Goal: Task Accomplishment & Management: Manage account settings

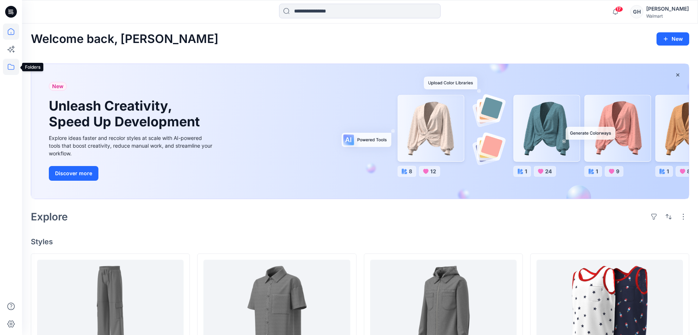
click at [5, 68] on icon at bounding box center [11, 67] width 16 height 16
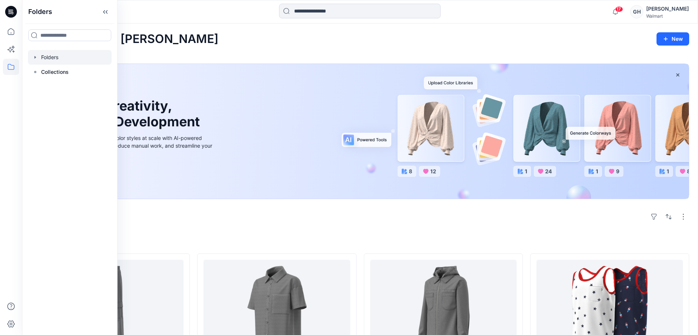
click at [57, 61] on div at bounding box center [70, 57] width 84 height 15
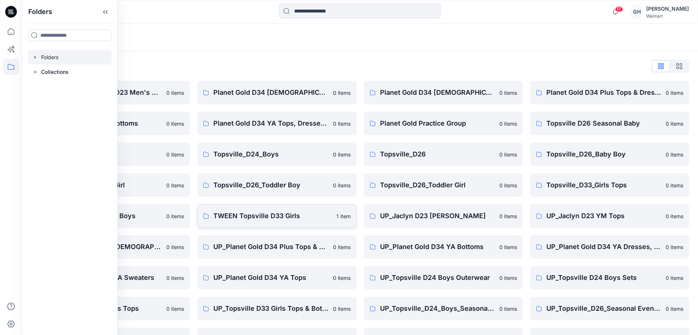
click at [276, 209] on link "TWEEN Topsville D33 Girls 1 item" at bounding box center [276, 216] width 159 height 24
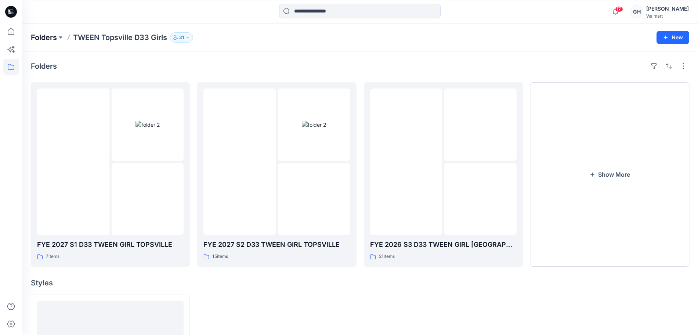
click at [52, 39] on p "Folders" at bounding box center [44, 37] width 26 height 10
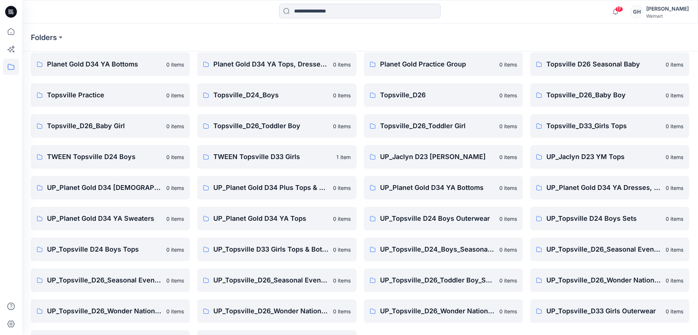
scroll to position [87, 0]
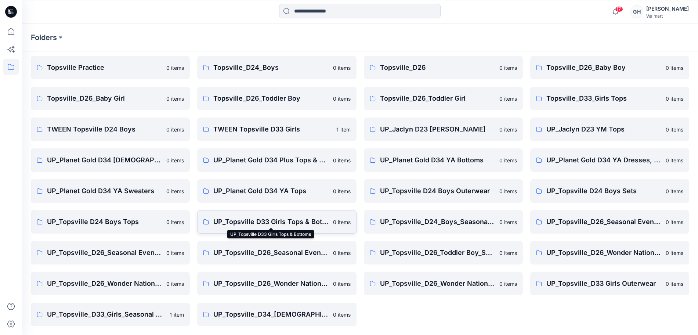
click at [290, 218] on p "UP_Topsville D33 Girls Tops & Bottoms" at bounding box center [270, 222] width 115 height 10
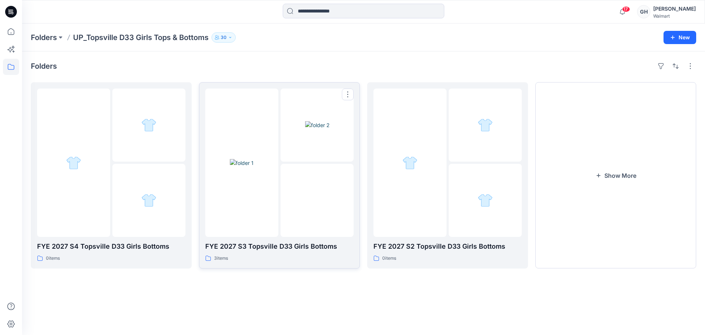
click at [319, 199] on img at bounding box center [317, 200] width 25 height 8
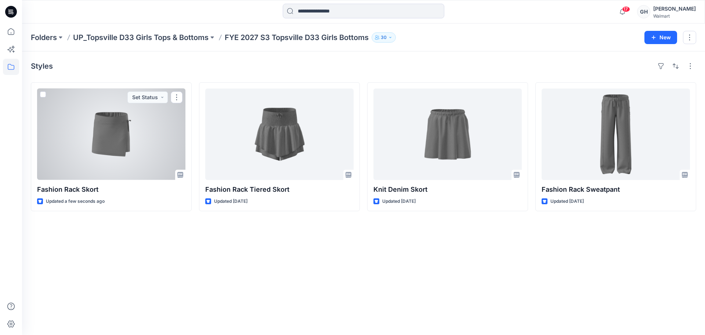
click at [112, 136] on div at bounding box center [111, 133] width 148 height 91
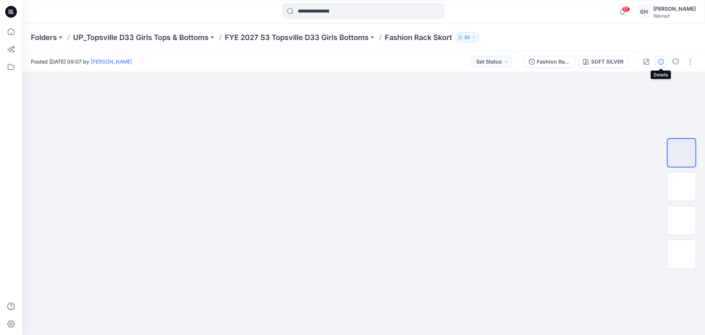
click at [664, 62] on button "button" at bounding box center [661, 62] width 12 height 12
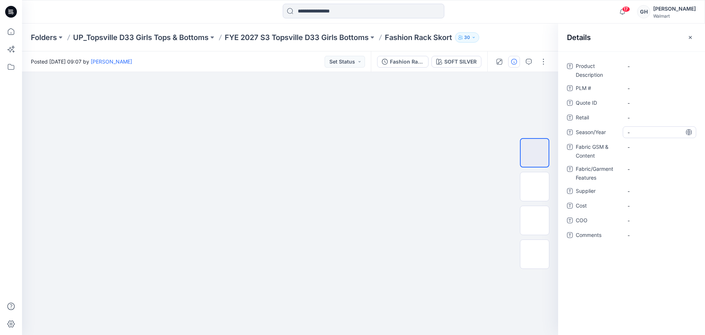
click at [655, 126] on div "-" at bounding box center [659, 132] width 73 height 12
type textarea "**********"
click at [653, 188] on span "-" at bounding box center [660, 191] width 64 height 8
type textarea "*********"
click at [340, 36] on p "FYE 2027 S3 Topsville D33 Girls Bottoms" at bounding box center [297, 37] width 144 height 10
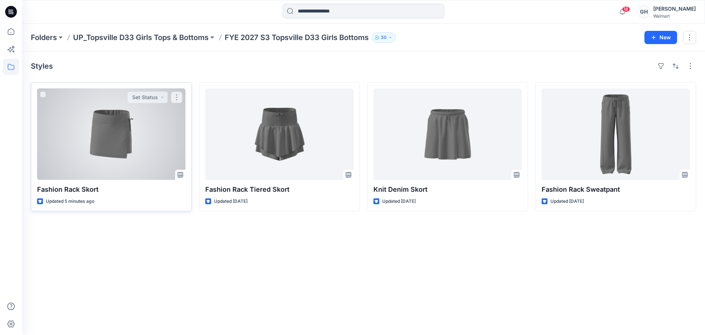
click at [100, 142] on div at bounding box center [111, 133] width 148 height 91
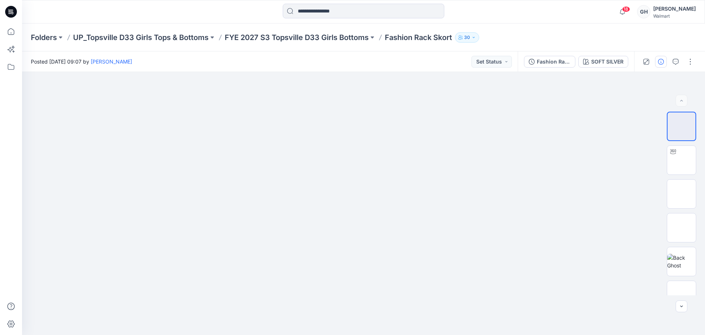
click at [666, 60] on div at bounding box center [668, 61] width 68 height 21
click at [664, 64] on icon "button" at bounding box center [661, 62] width 6 height 6
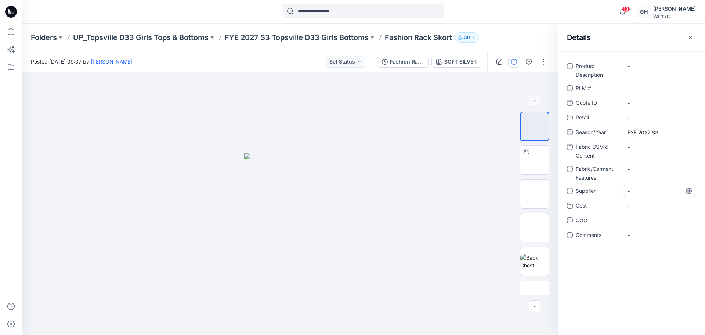
click at [640, 190] on span "-" at bounding box center [660, 191] width 64 height 8
type textarea "*********"
click at [643, 149] on Content "-" at bounding box center [660, 147] width 64 height 8
click at [635, 147] on Content "-" at bounding box center [660, 147] width 64 height 8
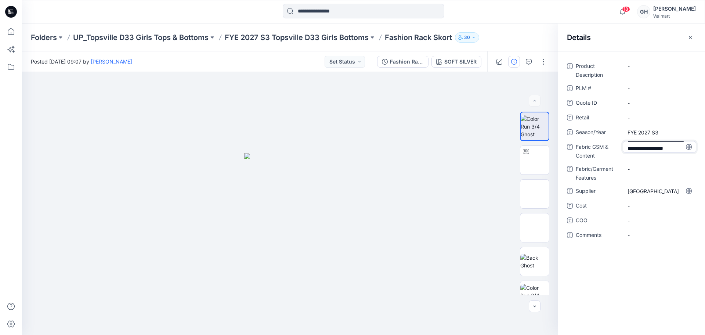
type textarea "**********"
click at [650, 170] on Features "-" at bounding box center [660, 174] width 64 height 8
click at [669, 163] on Content "245 G/80% Rayon/18% Recycled Polyester/2% Spandex/" at bounding box center [660, 152] width 64 height 23
click at [664, 159] on textarea "**********" at bounding box center [659, 152] width 73 height 23
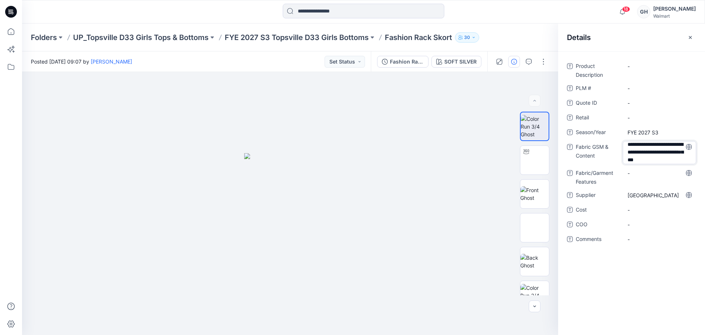
scroll to position [17, 0]
type textarea "**********"
click at [652, 173] on Features "-" at bounding box center [660, 174] width 64 height 8
drag, startPoint x: 278, startPoint y: 31, endPoint x: 395, endPoint y: 41, distance: 118.0
click at [278, 31] on div "Folders UP_Topsville D33 Girls Tops & Bottoms FYE 2027 S3 Topsville D33 Girls B…" at bounding box center [363, 38] width 683 height 28
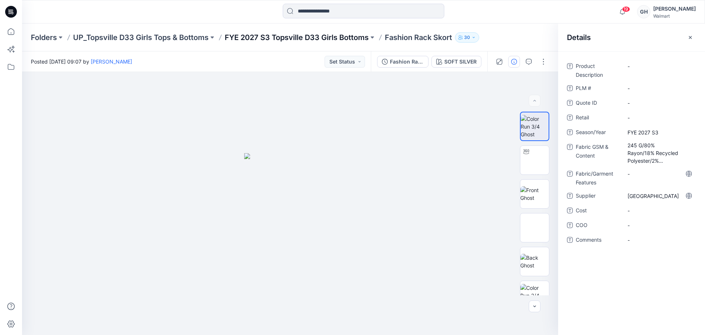
click at [349, 39] on p "FYE 2027 S3 Topsville D33 Girls Bottoms" at bounding box center [297, 37] width 144 height 10
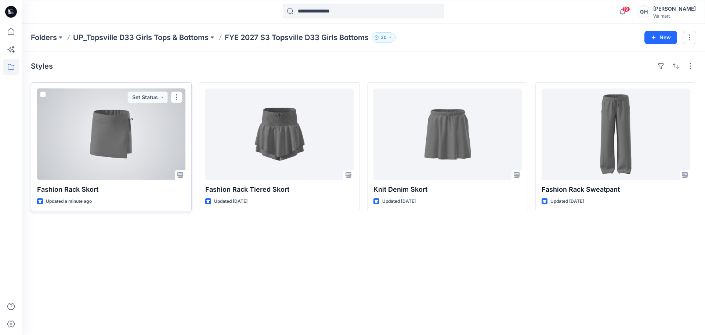
click at [116, 113] on div at bounding box center [111, 133] width 148 height 91
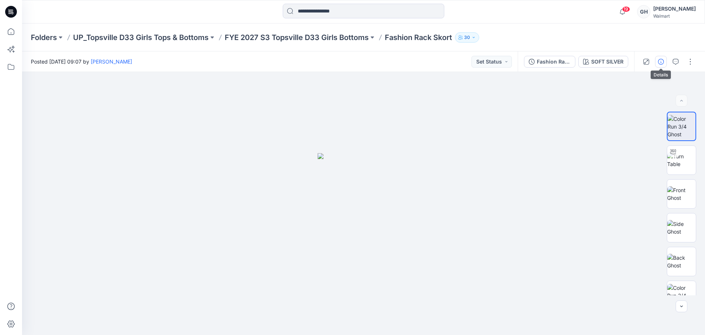
click at [658, 58] on button "button" at bounding box center [661, 62] width 12 height 12
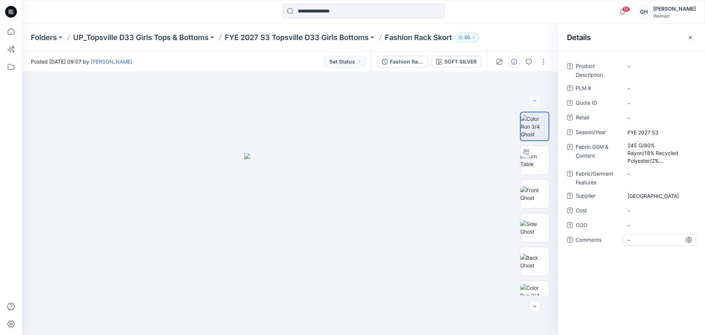
click at [641, 242] on span "-" at bounding box center [660, 240] width 64 height 8
type textarea "**********"
click at [639, 226] on span "-" at bounding box center [660, 225] width 64 height 8
click at [677, 239] on span "3D Sub Fabric:" at bounding box center [660, 240] width 64 height 8
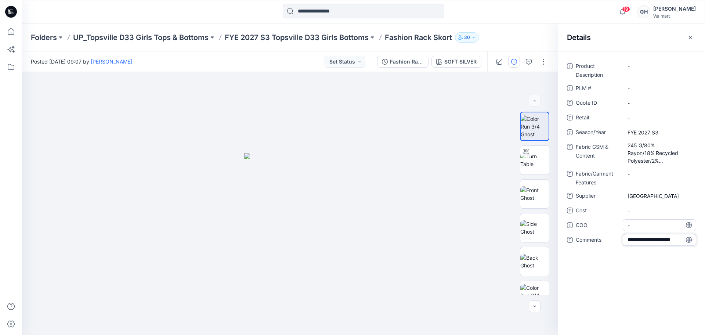
type textarea "**********"
click at [638, 224] on span "-" at bounding box center [660, 225] width 64 height 8
click at [655, 247] on span "3D Sub Fabric: 255 GSM/" at bounding box center [660, 241] width 64 height 15
type textarea "**********"
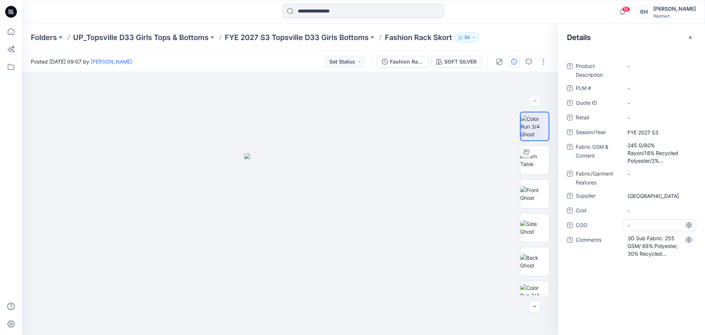
click at [646, 227] on span "-" at bounding box center [660, 225] width 64 height 8
click at [664, 252] on span "3D Sub Fabric: 255 GSM/ 68% Polyester, 30% Recycled Polyester," at bounding box center [660, 245] width 64 height 23
click at [670, 253] on textarea "**********" at bounding box center [659, 245] width 73 height 23
click at [669, 253] on textarea "**********" at bounding box center [659, 245] width 73 height 23
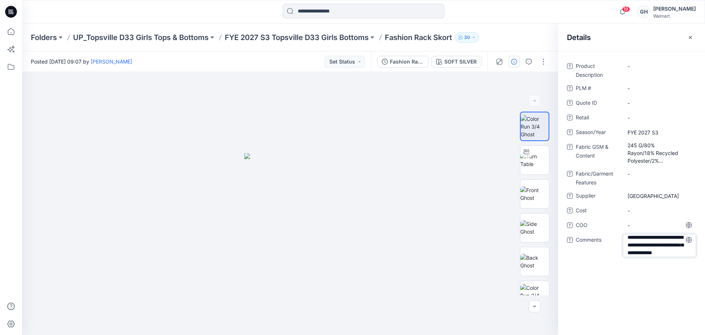
scroll to position [17, 0]
type textarea "**********"
click at [635, 226] on span "-" at bounding box center [660, 225] width 64 height 8
click at [668, 252] on span "3D Sub Fabric: 255 GSM/ 68% Polyester, 30% Recycled Polyester, 2% Spandex/" at bounding box center [660, 245] width 64 height 23
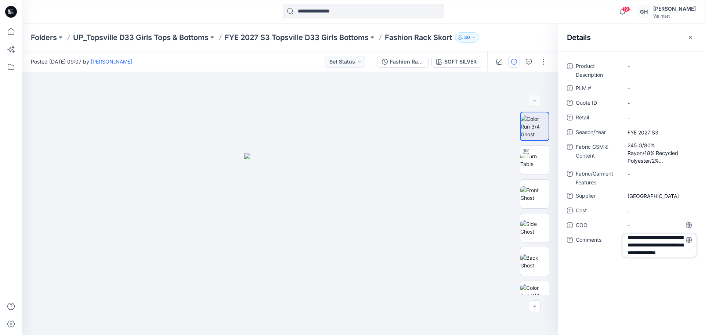
click at [668, 252] on textarea "**********" at bounding box center [659, 245] width 73 height 23
type textarea "**********"
click at [639, 227] on span "-" at bounding box center [660, 225] width 64 height 8
click at [662, 246] on span "3D Sub Fabric: 255 GSM/ 68% Polyester, 30% Recycled Polyester, 2% Spandex/ Recy…" at bounding box center [660, 245] width 64 height 23
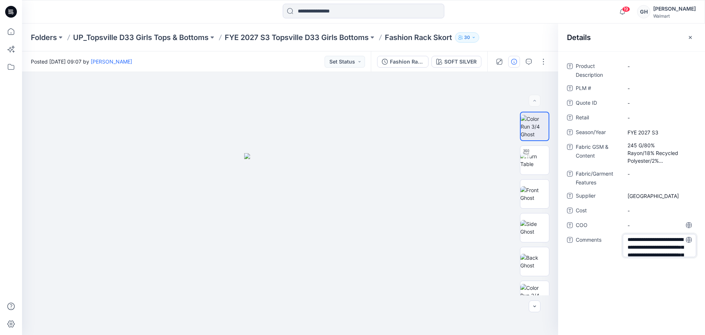
scroll to position [25, 0]
click at [642, 253] on textarea "**********" at bounding box center [659, 245] width 73 height 23
click at [676, 250] on textarea "**********" at bounding box center [659, 245] width 73 height 23
type textarea "**********"
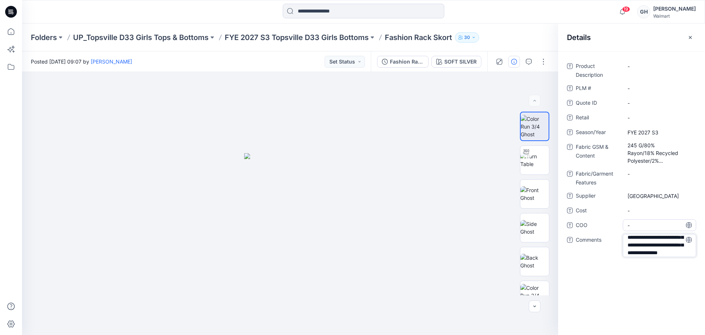
click at [639, 225] on span "-" at bounding box center [660, 225] width 64 height 8
click at [689, 37] on icon "button" at bounding box center [690, 38] width 6 height 6
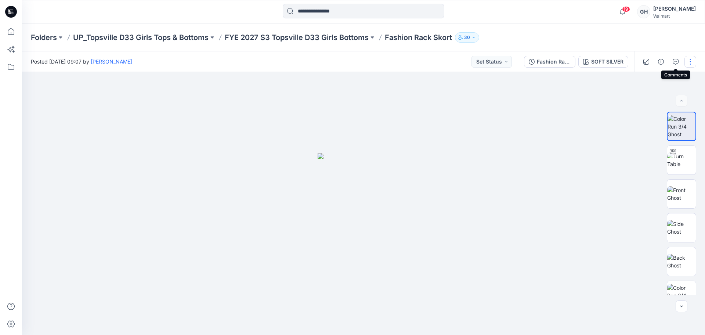
click at [688, 59] on button "button" at bounding box center [690, 62] width 12 height 12
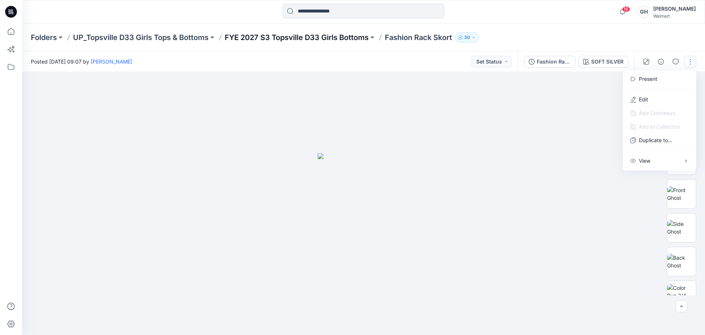
click at [340, 34] on p "FYE 2027 S3 Topsville D33 Girls Bottoms" at bounding box center [297, 37] width 144 height 10
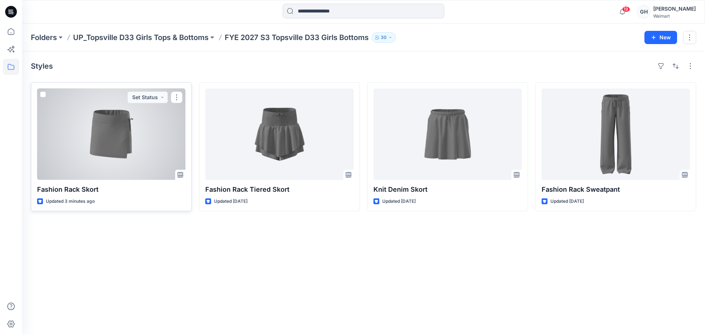
click at [132, 149] on div at bounding box center [111, 133] width 148 height 91
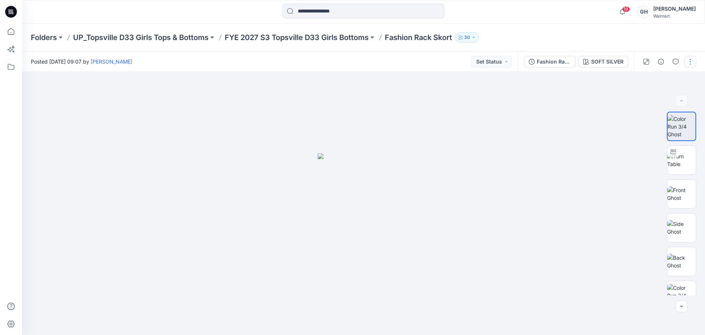
click at [686, 61] on button "button" at bounding box center [690, 62] width 12 height 12
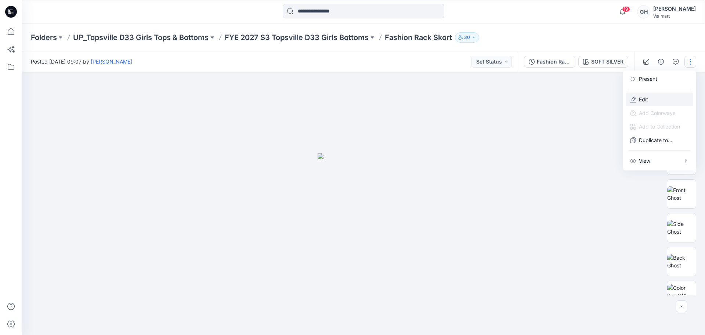
click at [657, 95] on button "Edit" at bounding box center [660, 100] width 68 height 14
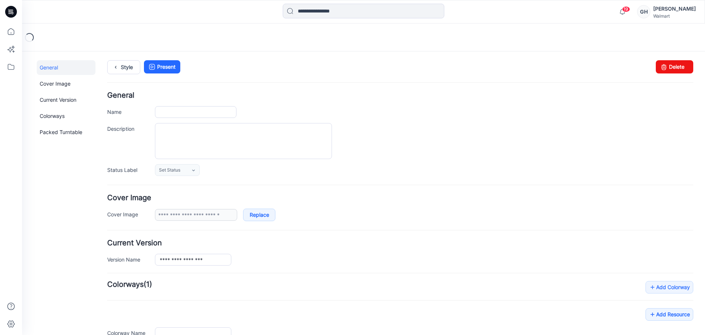
type input "**********"
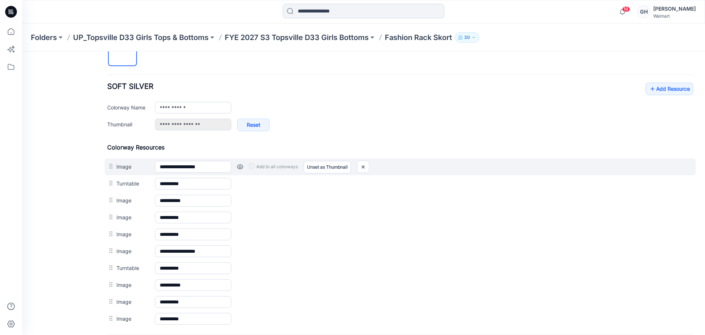
scroll to position [339, 0]
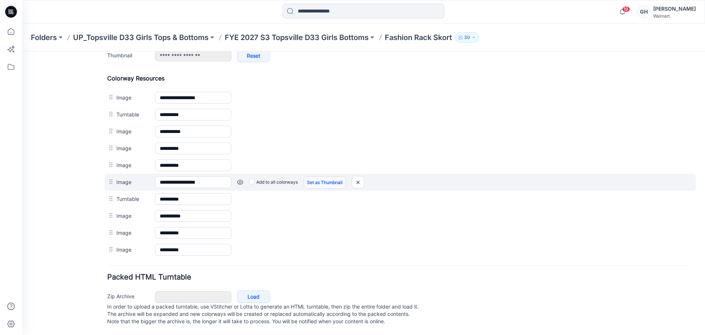
click at [312, 177] on link "Set as Thumbnail" at bounding box center [325, 182] width 42 height 12
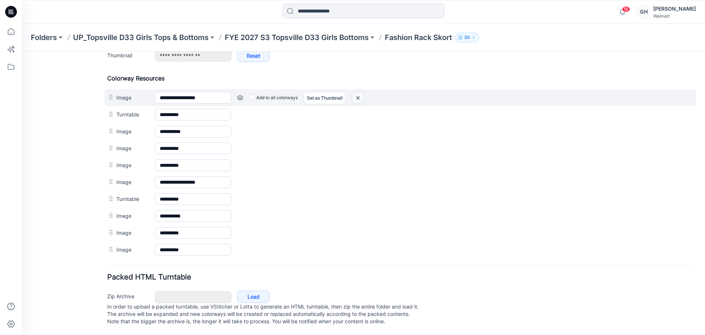
click at [363, 92] on img at bounding box center [358, 98] width 12 height 12
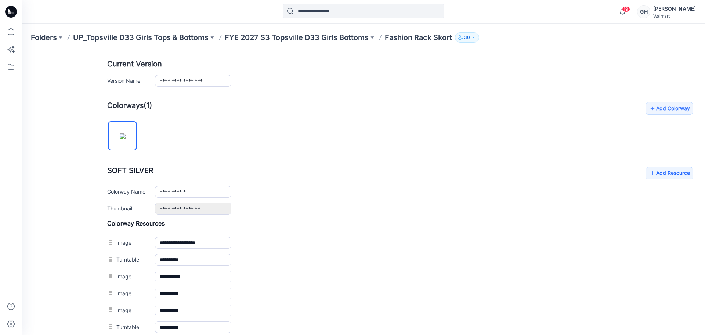
scroll to position [177, 0]
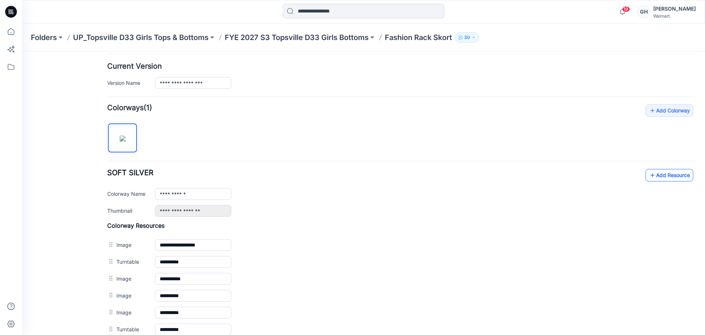
click at [657, 172] on link "Add Resource" at bounding box center [670, 175] width 48 height 12
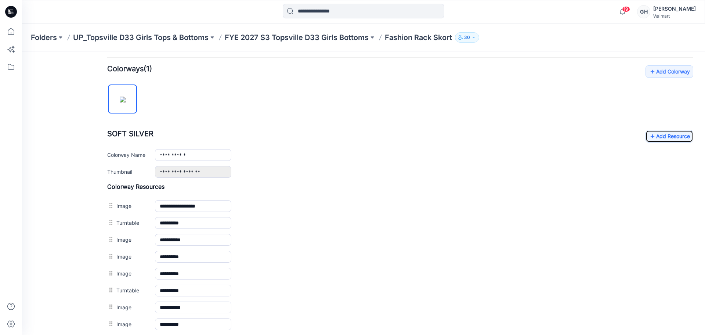
scroll to position [148, 0]
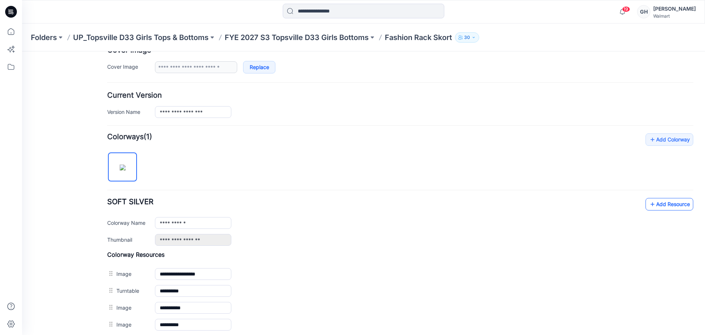
click at [653, 201] on link "Add Resource" at bounding box center [670, 204] width 48 height 12
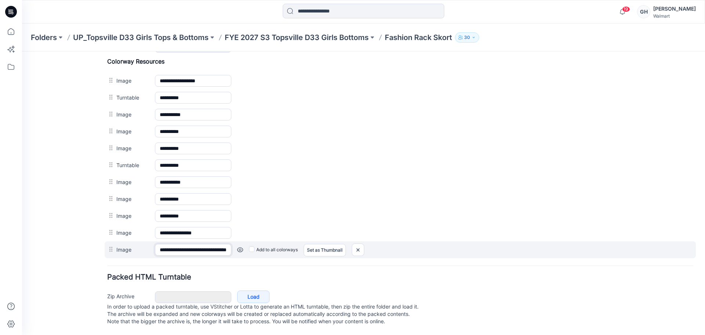
click at [184, 244] on input "**********" at bounding box center [193, 250] width 76 height 12
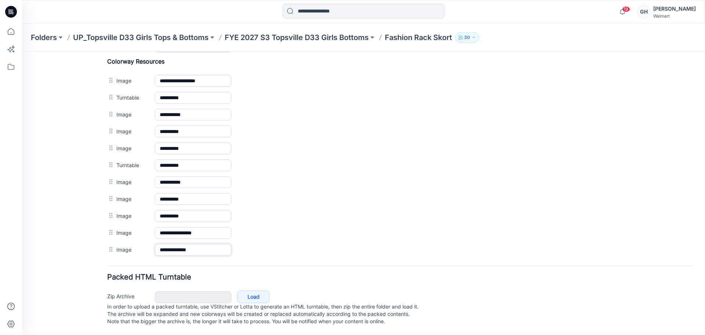
type input "**********"
click at [252, 265] on hr at bounding box center [400, 265] width 586 height 1
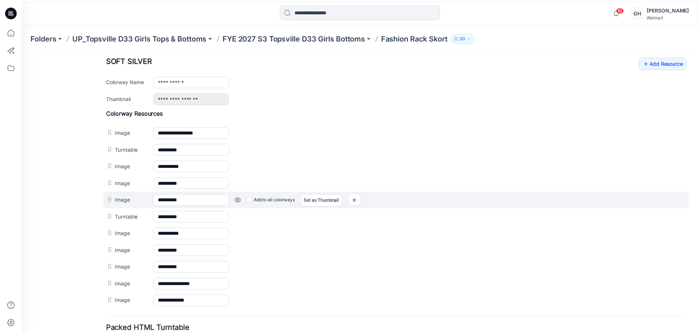
scroll to position [165, 0]
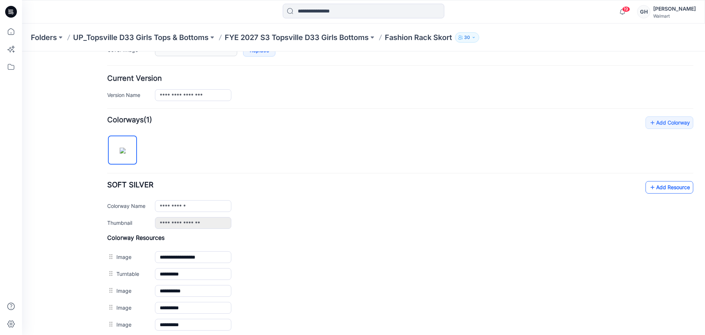
click at [653, 189] on link "Add Resource" at bounding box center [670, 187] width 48 height 12
click at [281, 35] on p "FYE 2027 S3 Topsville D33 Girls Bottoms" at bounding box center [297, 37] width 144 height 10
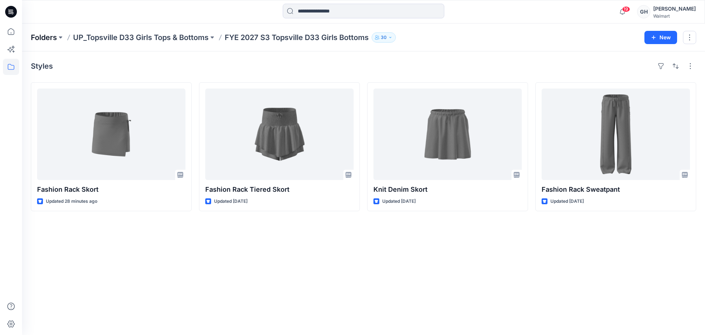
click at [43, 37] on p "Folders" at bounding box center [44, 37] width 26 height 10
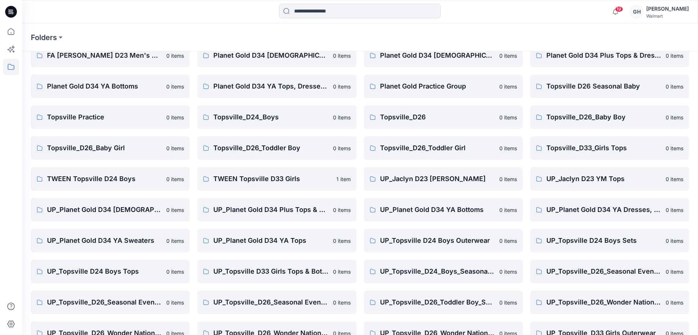
scroll to position [87, 0]
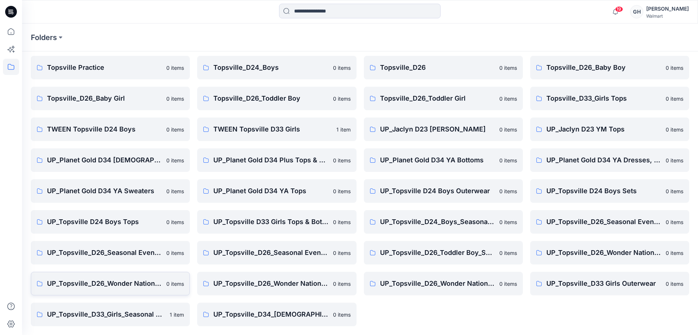
click at [108, 285] on p "UP_Topsville_D26_Wonder Nation Baby Girl" at bounding box center [104, 283] width 115 height 10
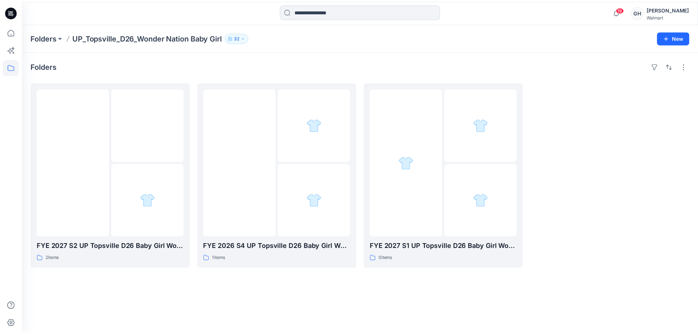
scroll to position [87, 0]
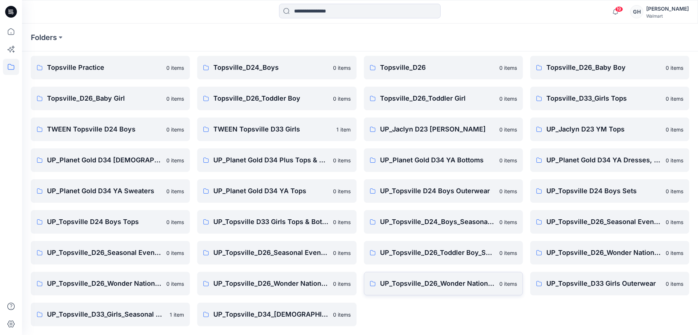
click at [501, 283] on p "0 items" at bounding box center [508, 284] width 18 height 8
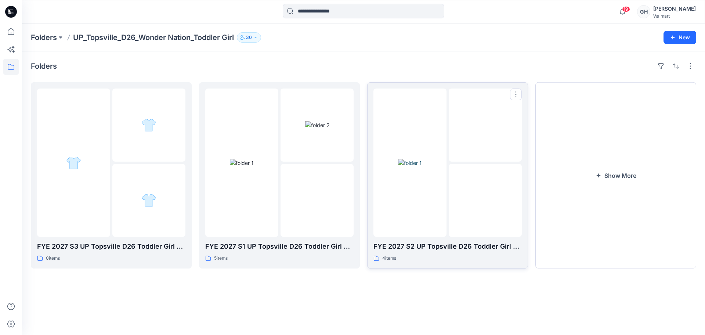
click at [485, 200] on img at bounding box center [485, 200] width 0 height 0
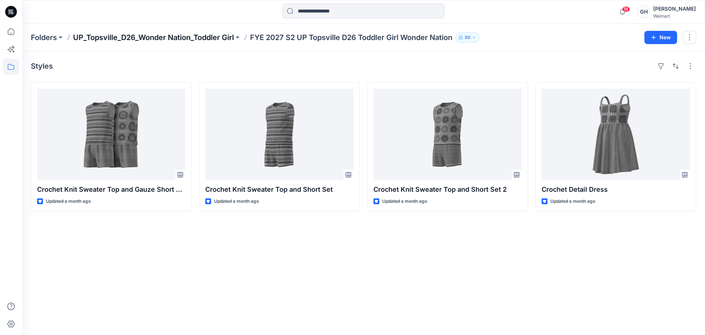
click at [184, 38] on p "UP_Topsville_D26_Wonder Nation_Toddler Girl" at bounding box center [153, 37] width 161 height 10
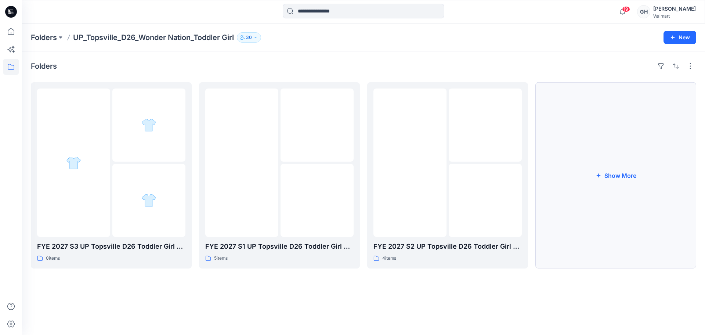
click at [600, 194] on button "Show More" at bounding box center [615, 175] width 161 height 186
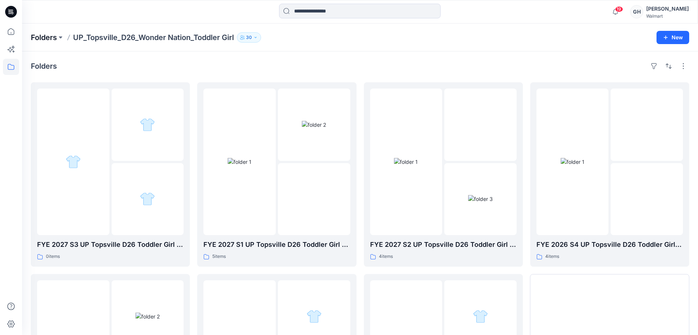
click at [49, 37] on p "Folders" at bounding box center [44, 37] width 26 height 10
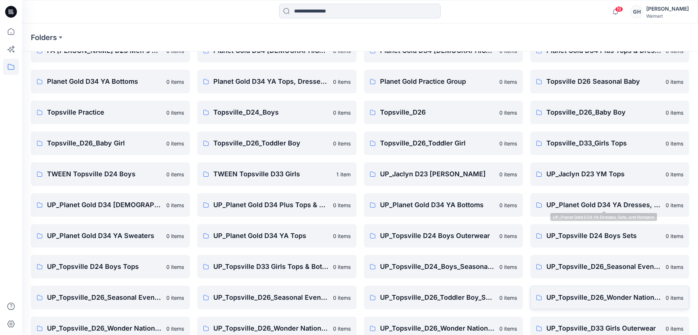
scroll to position [87, 0]
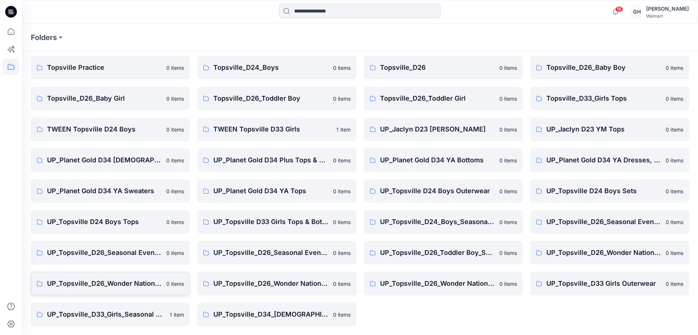
click at [118, 286] on p "UP_Topsville_D26_Wonder Nation Baby Girl" at bounding box center [104, 283] width 115 height 10
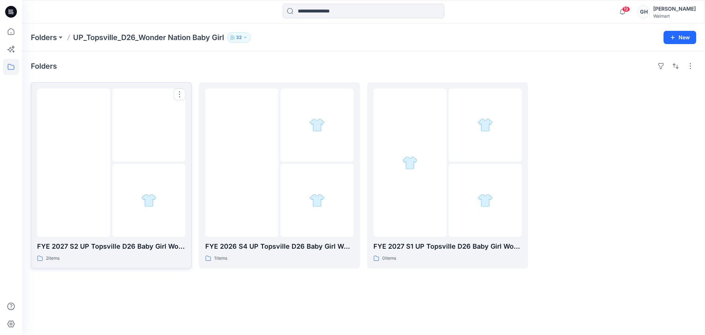
click at [149, 125] on img at bounding box center [149, 125] width 0 height 0
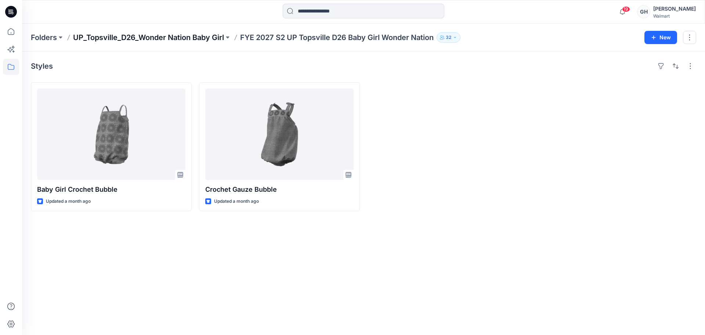
click at [174, 41] on p "UP_Topsville_D26_Wonder Nation Baby Girl" at bounding box center [148, 37] width 151 height 10
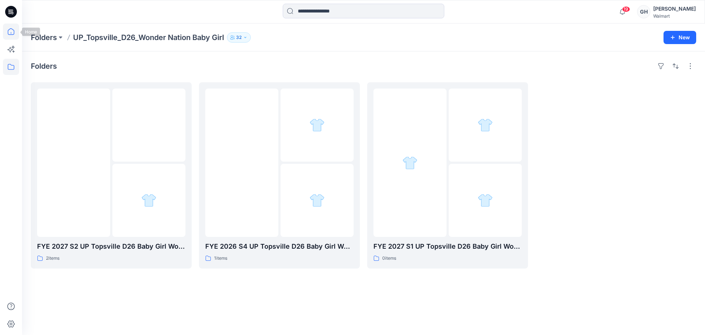
click at [12, 26] on icon at bounding box center [11, 32] width 16 height 16
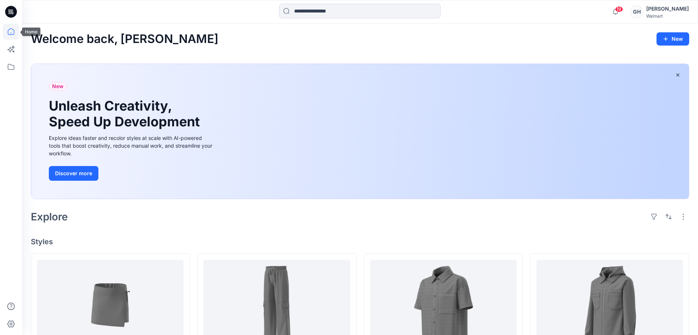
click at [15, 28] on icon at bounding box center [11, 32] width 16 height 16
click at [10, 63] on icon at bounding box center [11, 67] width 16 height 16
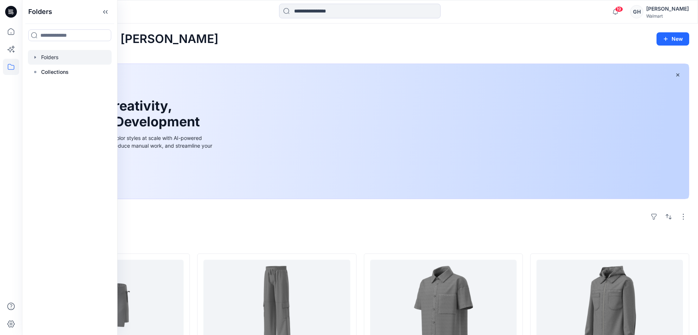
click at [39, 56] on div at bounding box center [70, 57] width 84 height 15
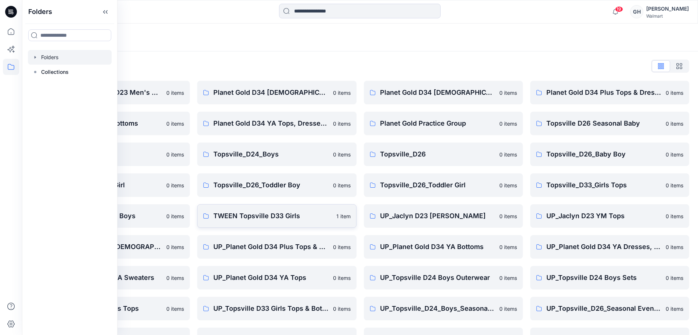
click at [258, 214] on p "TWEEN Topsville D33 Girls" at bounding box center [272, 216] width 118 height 10
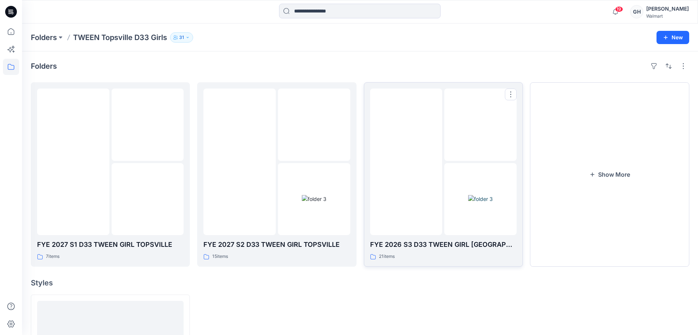
click at [474, 195] on img at bounding box center [480, 199] width 25 height 8
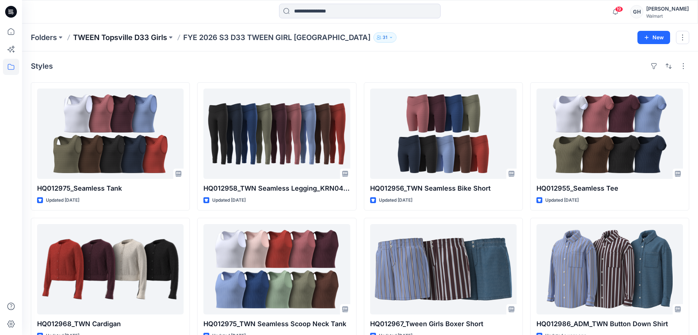
click at [149, 40] on p "TWEEN Topsville D33 Girls" at bounding box center [120, 37] width 94 height 10
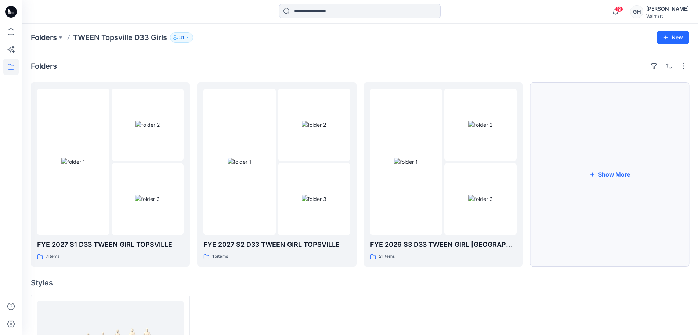
click at [618, 176] on button "Show More" at bounding box center [609, 174] width 159 height 184
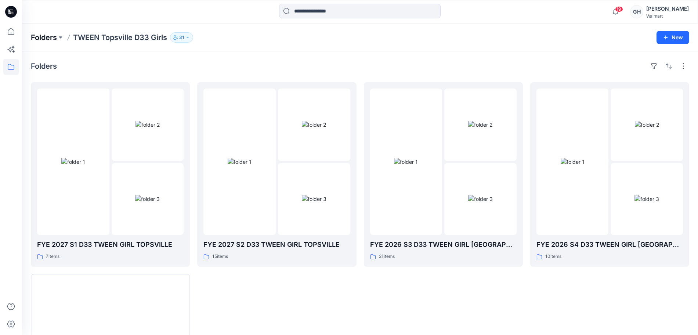
click at [39, 37] on p "Folders" at bounding box center [44, 37] width 26 height 10
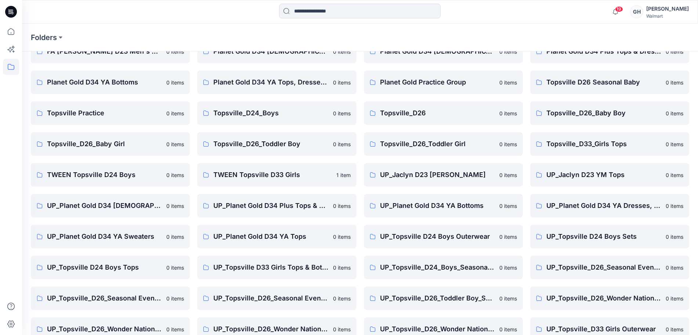
scroll to position [87, 0]
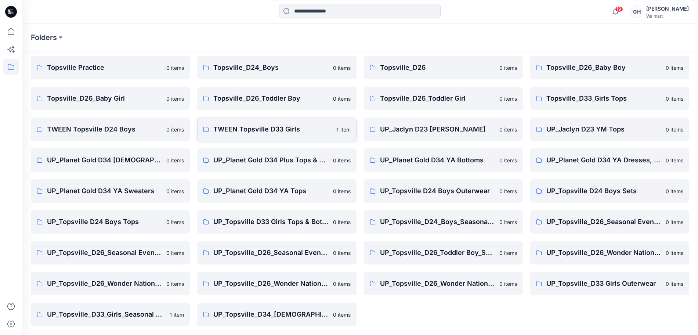
click at [262, 121] on link "TWEEN Topsville D33 Girls 1 item" at bounding box center [276, 130] width 159 height 24
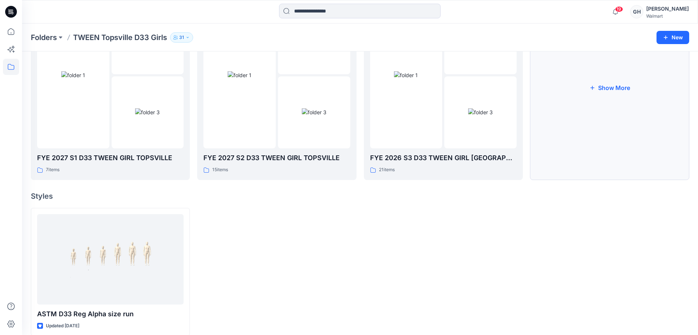
click at [572, 98] on button "Show More" at bounding box center [609, 88] width 159 height 184
